Goal: Task Accomplishment & Management: Complete application form

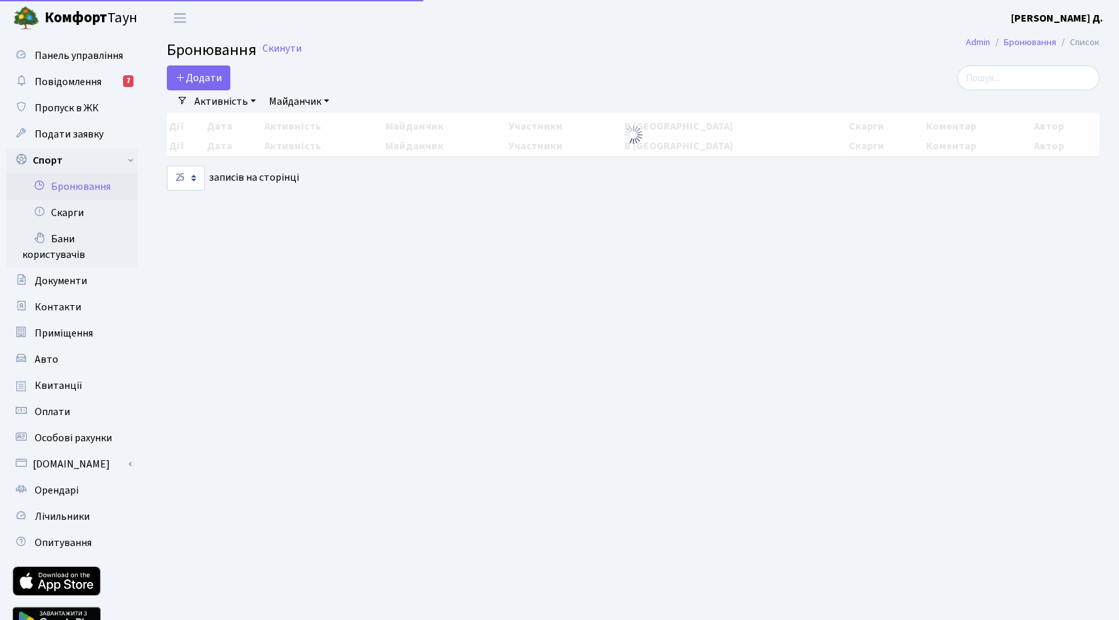
select select "25"
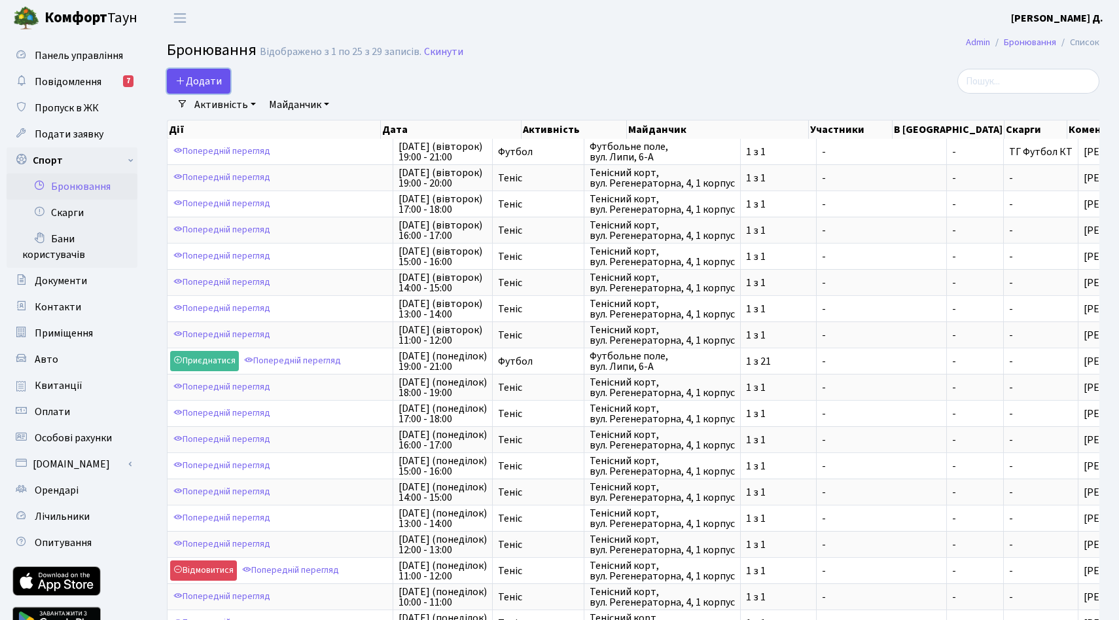
click at [226, 91] on button "Додати" at bounding box center [198, 81] width 63 height 25
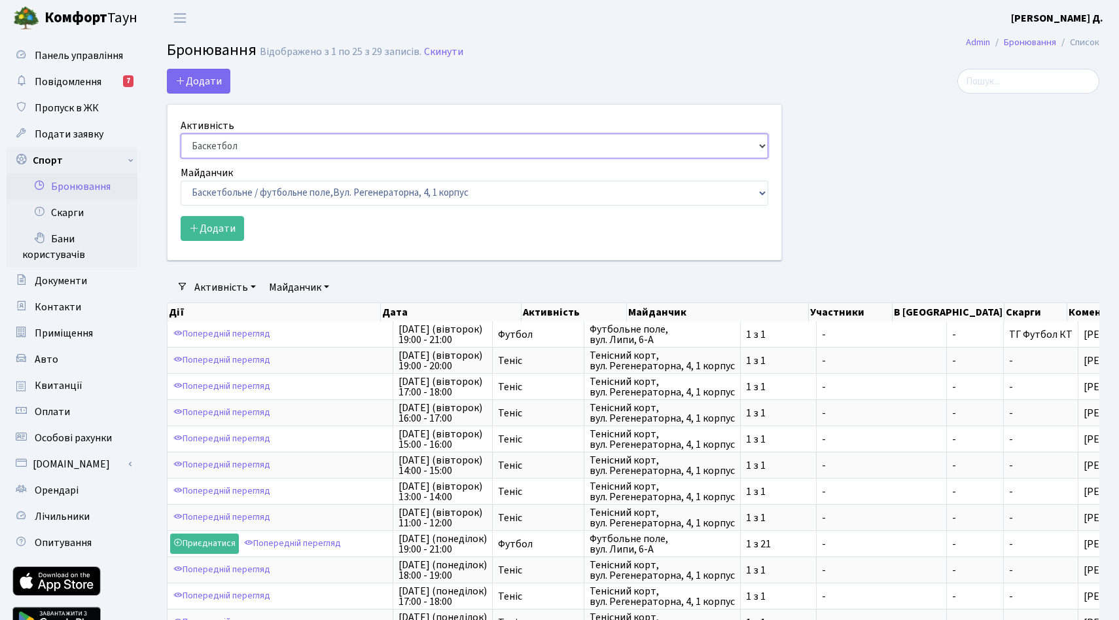
click at [245, 158] on select "Баскетбол Волейбол Йога Катання на роликах Настільний теніс Теніс Футбол Фітнес" at bounding box center [475, 145] width 588 height 25
select select "1"
click at [184, 158] on select "Баскетбол Волейбол Йога Катання на роликах Настільний теніс Теніс Футбол Фітнес" at bounding box center [475, 145] width 588 height 25
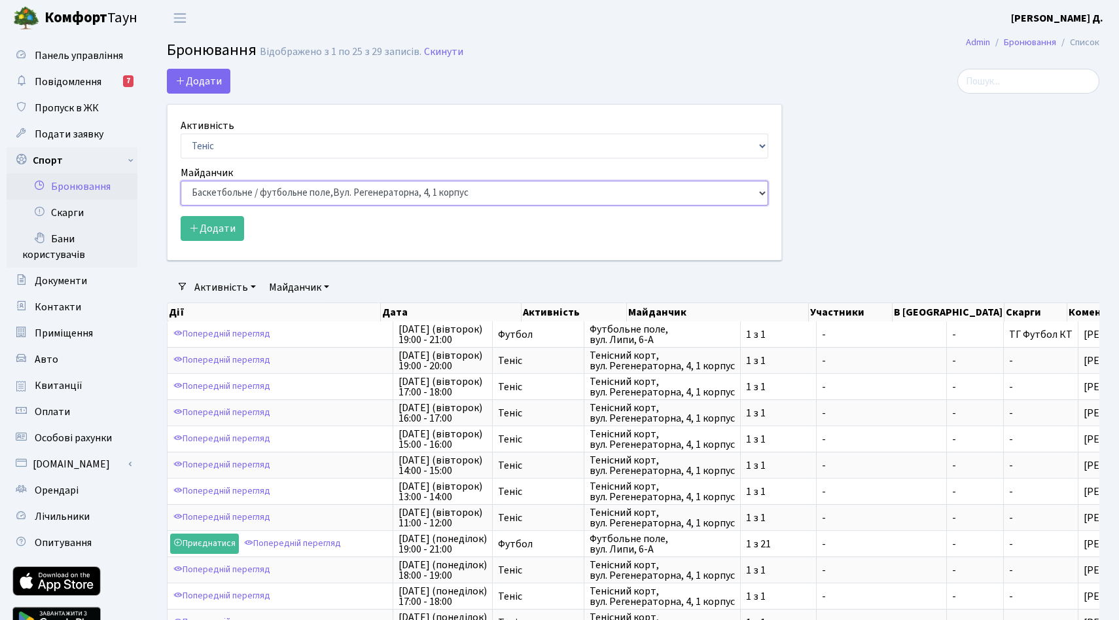
click at [226, 205] on select "Баскетбольне / футбольне поле, Вул. Регенераторна, 4, 1 корпус Баскетбольне пол…" at bounding box center [475, 193] width 588 height 25
select select "1"
click at [184, 205] on select "Баскетбольне / футбольне поле, Вул. Регенераторна, 4, 1 корпус Баскетбольне пол…" at bounding box center [475, 193] width 588 height 25
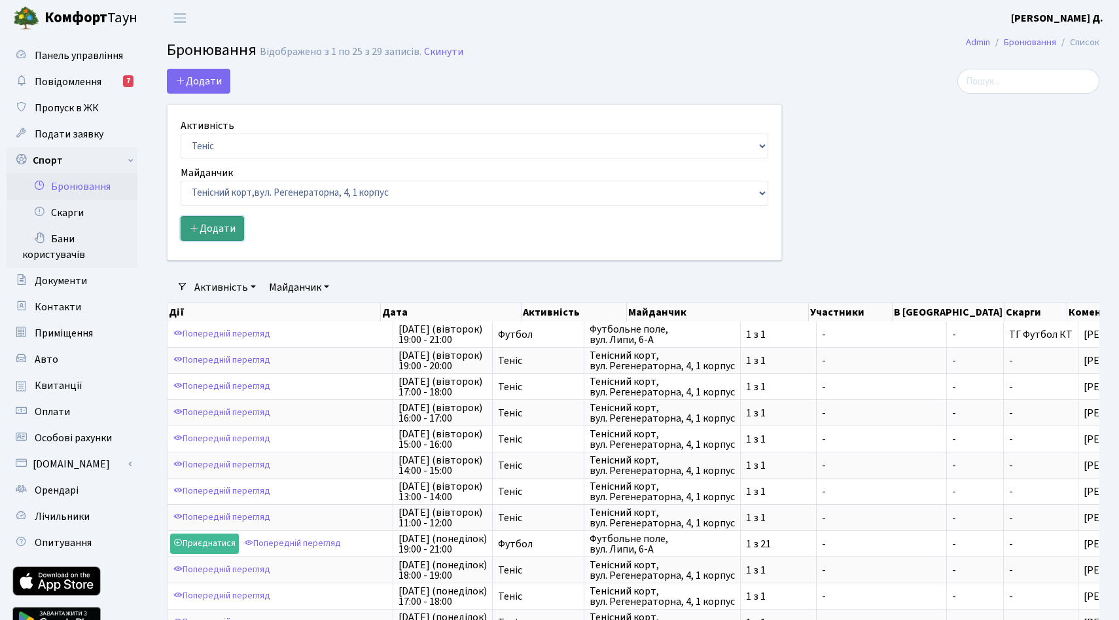
click at [227, 241] on button "Додати" at bounding box center [212, 228] width 63 height 25
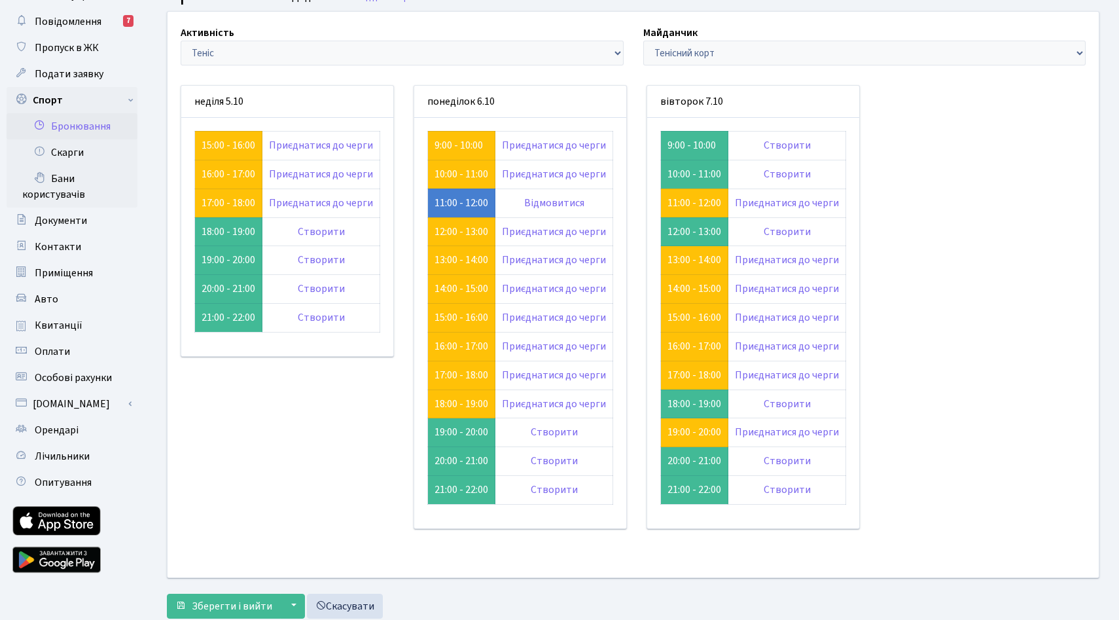
scroll to position [63, 0]
